Goal: Task Accomplishment & Management: Use online tool/utility

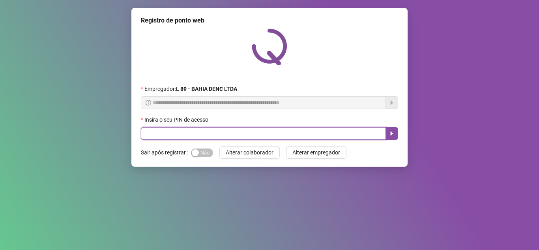
click at [217, 133] on input "text" at bounding box center [263, 133] width 245 height 13
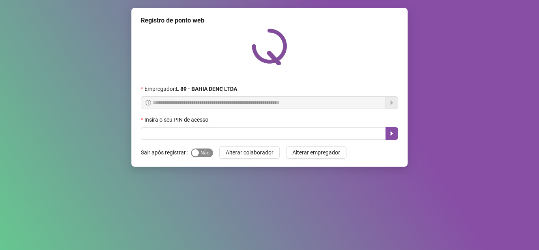
click at [199, 149] on span "Sim Não" at bounding box center [202, 152] width 22 height 9
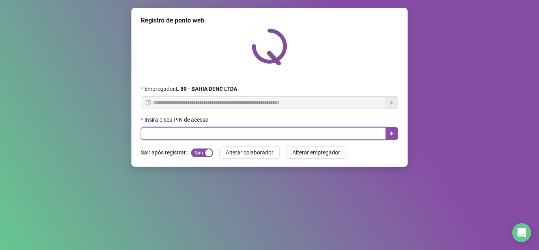
click at [216, 136] on input "text" at bounding box center [263, 133] width 245 height 13
type input "*****"
click at [391, 129] on button "button" at bounding box center [391, 133] width 13 height 13
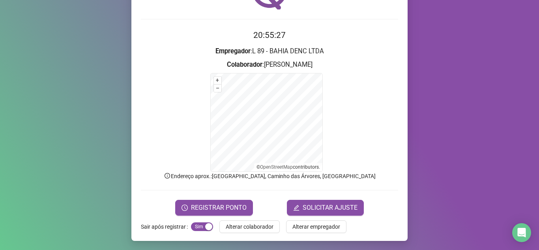
scroll to position [56, 0]
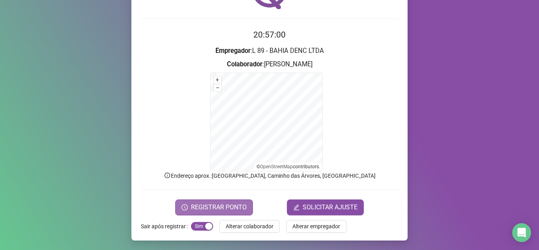
click at [213, 209] on span "REGISTRAR PONTO" at bounding box center [219, 206] width 56 height 9
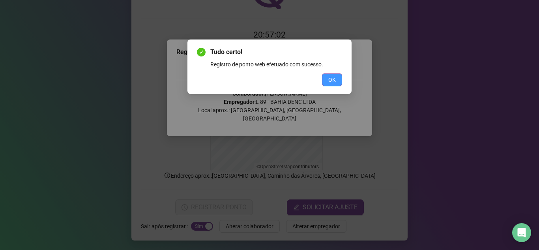
click at [335, 85] on button "OK" at bounding box center [332, 79] width 20 height 13
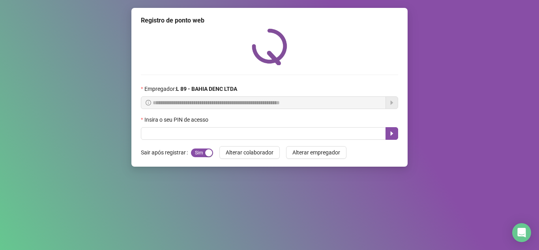
scroll to position [0, 0]
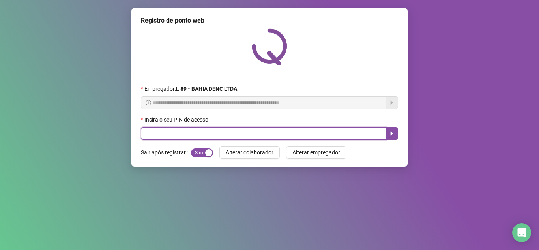
click at [339, 137] on input "text" at bounding box center [263, 133] width 245 height 13
type input "*****"
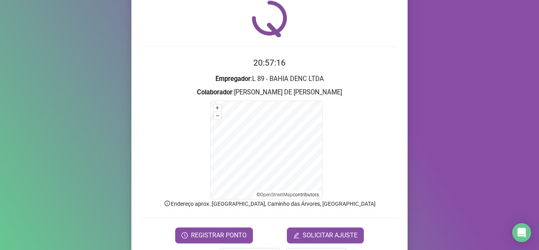
scroll to position [56, 0]
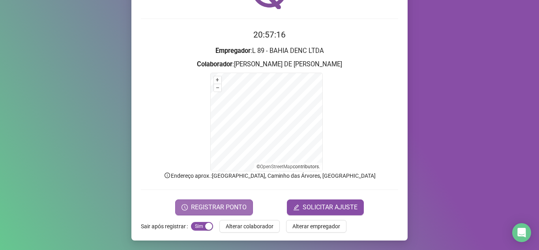
click at [211, 202] on span "REGISTRAR PONTO" at bounding box center [219, 206] width 56 height 9
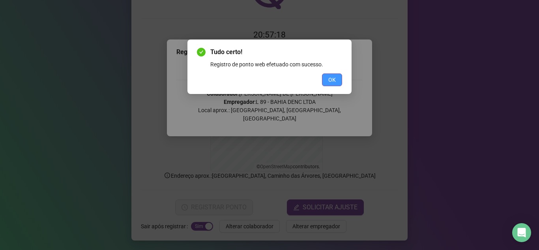
click at [331, 78] on span "OK" at bounding box center [331, 79] width 7 height 9
